Goal: Task Accomplishment & Management: Complete application form

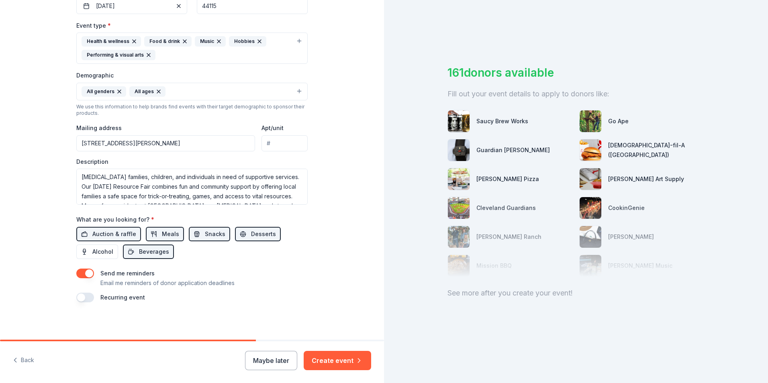
scroll to position [210, 0]
click at [338, 363] on button "Create event" at bounding box center [338, 360] width 68 height 19
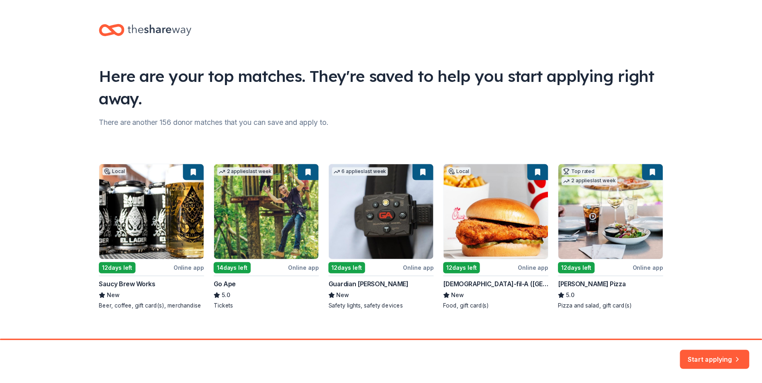
scroll to position [9, 0]
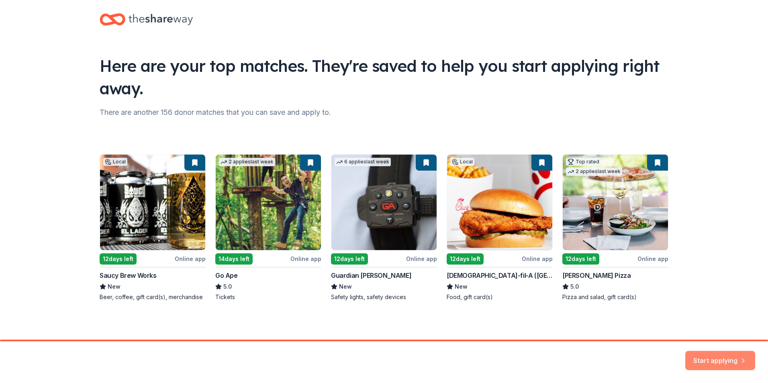
click at [716, 358] on button "Start applying" at bounding box center [720, 356] width 70 height 19
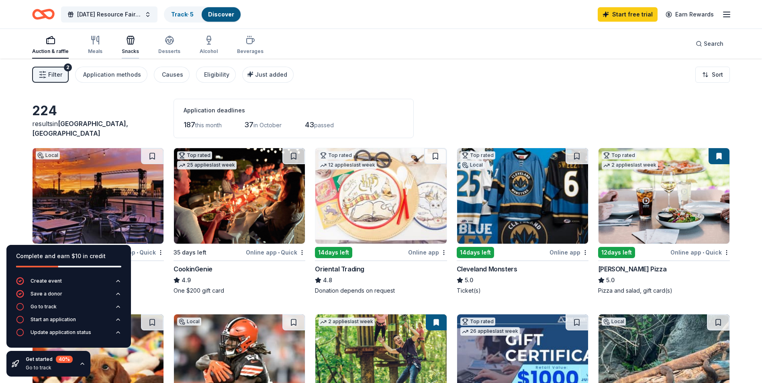
click at [128, 44] on icon "button" at bounding box center [130, 42] width 7 height 6
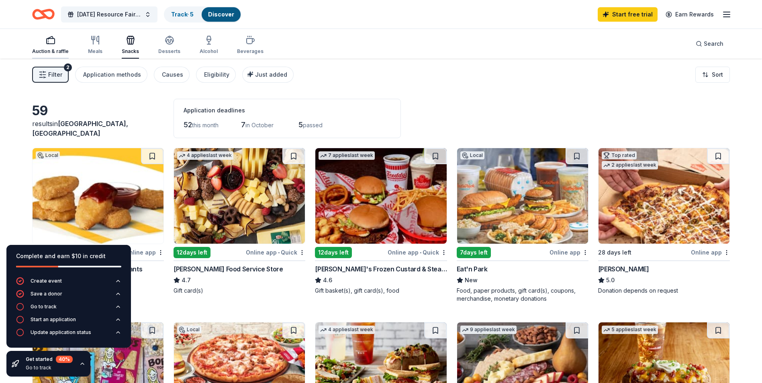
click at [53, 44] on icon "button" at bounding box center [51, 40] width 10 height 10
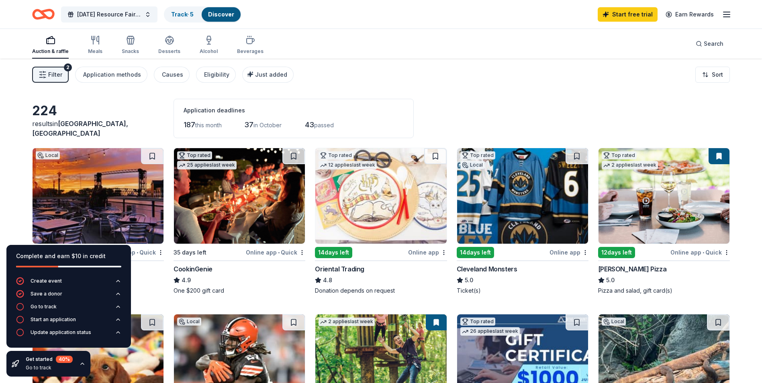
click at [55, 74] on span "Filter" at bounding box center [55, 75] width 14 height 10
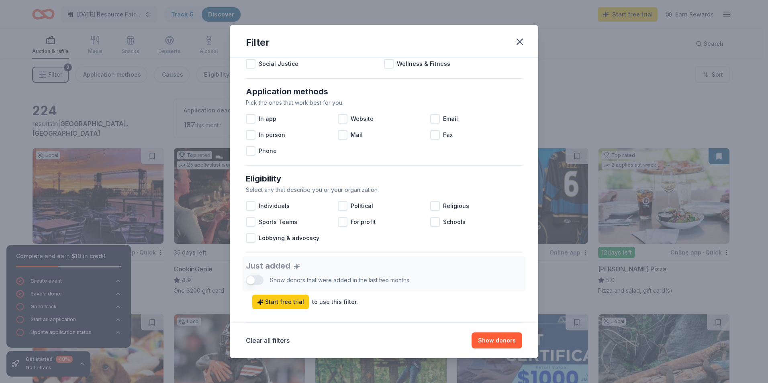
scroll to position [161, 0]
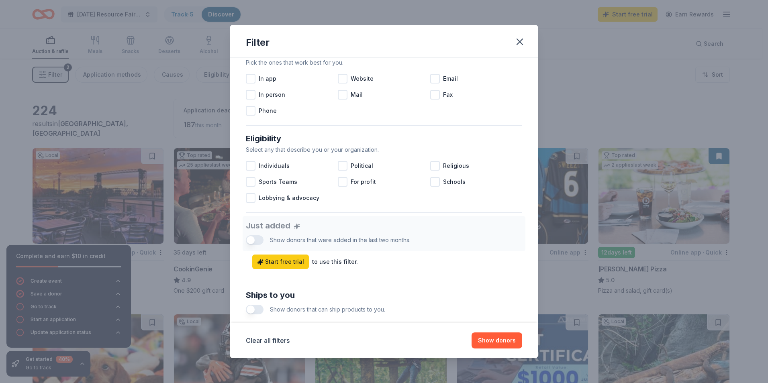
click at [253, 308] on button "button" at bounding box center [255, 310] width 18 height 10
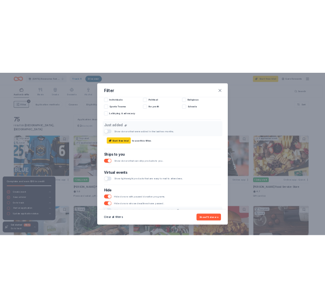
scroll to position [319, 0]
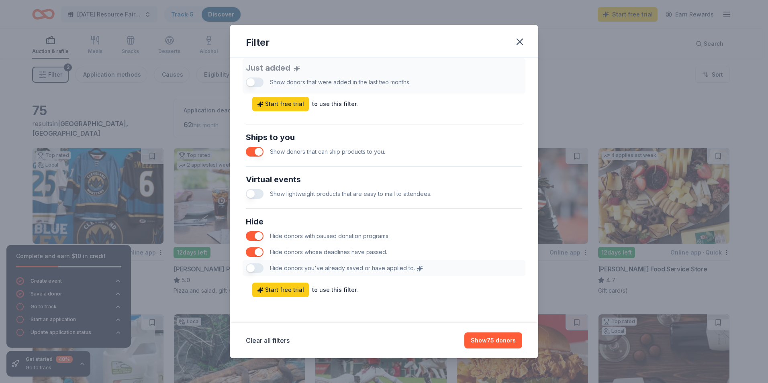
click at [261, 149] on button "button" at bounding box center [255, 152] width 18 height 10
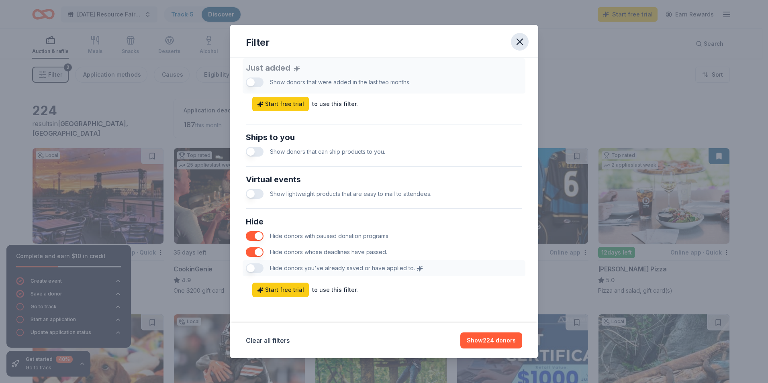
click at [521, 40] on icon "button" at bounding box center [519, 41] width 11 height 11
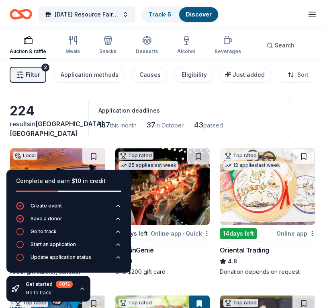
click at [11, 32] on button "Auction & raffle" at bounding box center [28, 45] width 37 height 27
